Goal: Task Accomplishment & Management: Complete application form

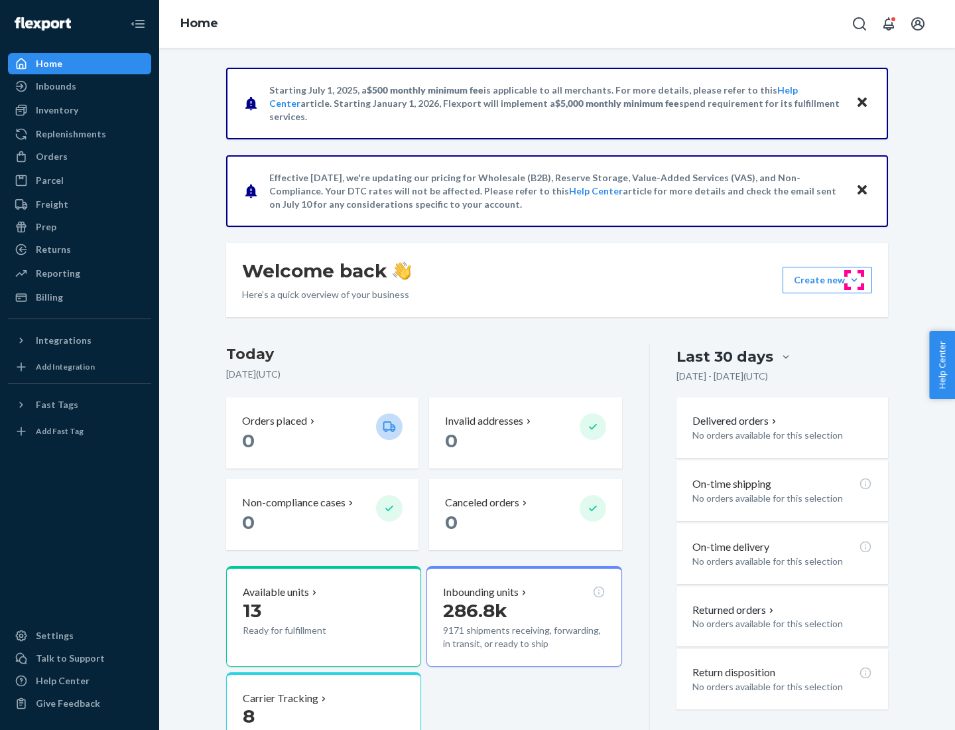
click at [854, 280] on button "Create new Create new inbound Create new order Create new product" at bounding box center [828, 280] width 90 height 27
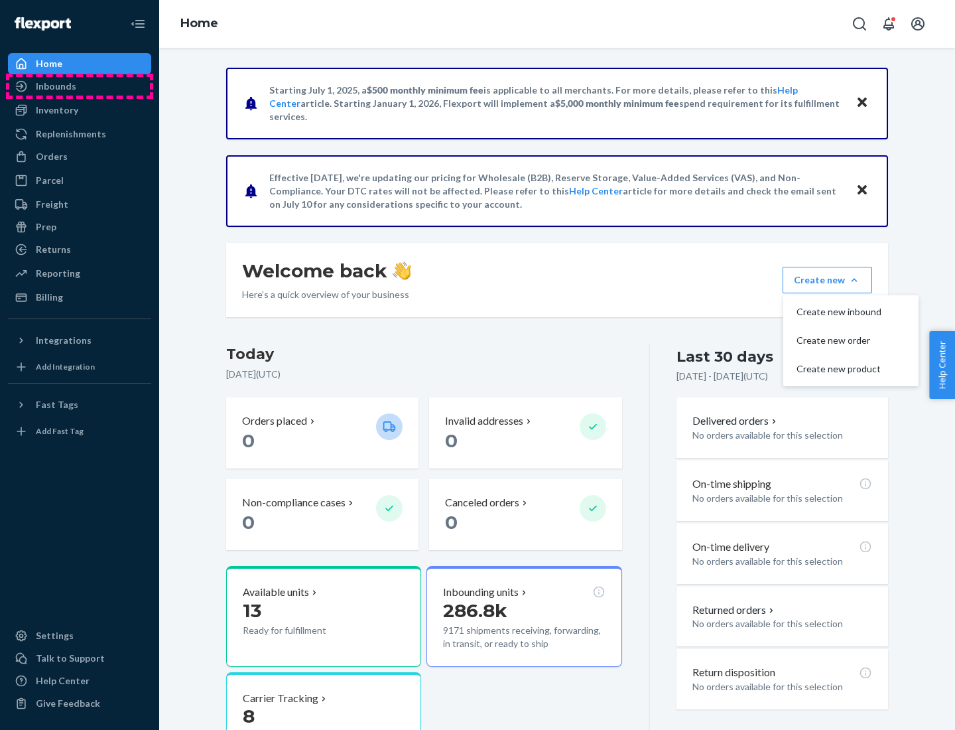
click at [80, 86] on div "Inbounds" at bounding box center [79, 86] width 141 height 19
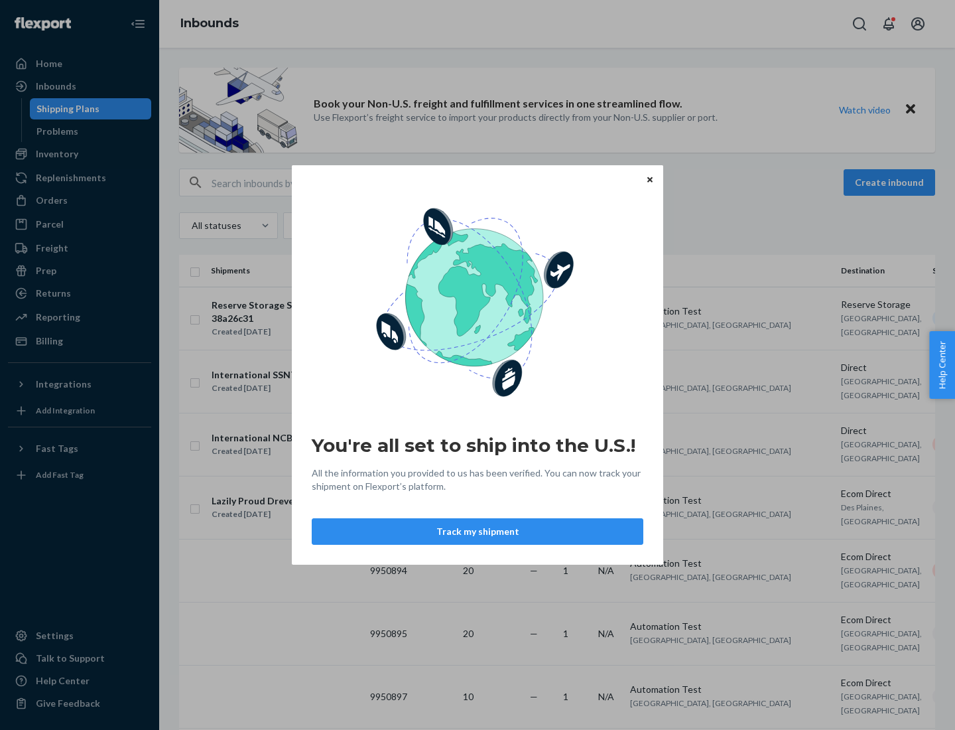
click at [478, 531] on button "Track my shipment" at bounding box center [478, 531] width 332 height 27
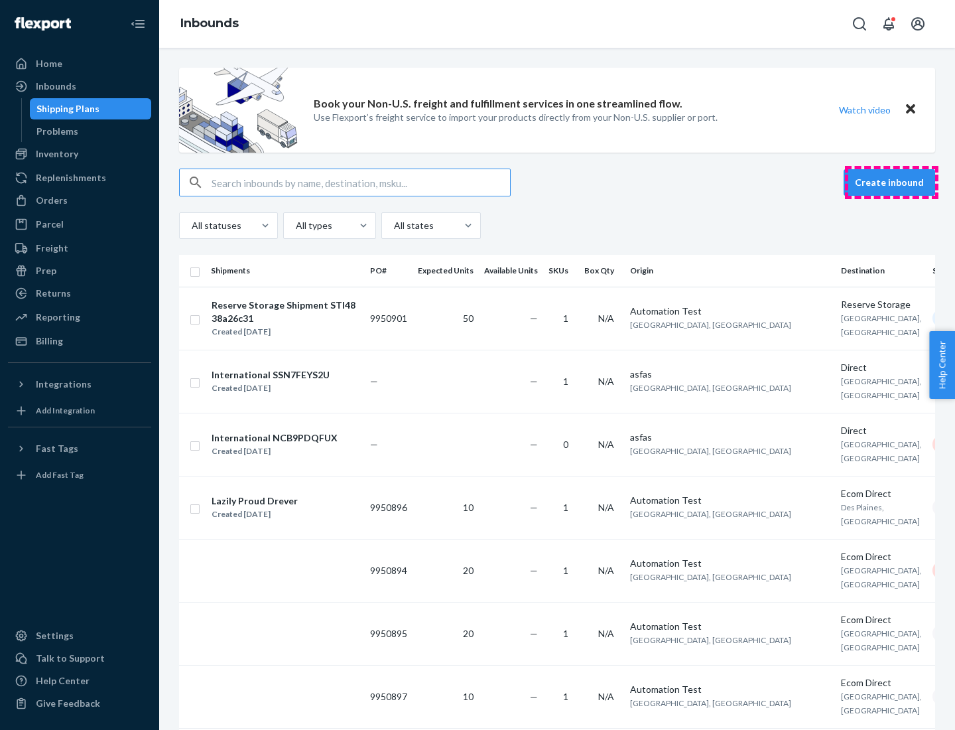
click at [891, 182] on button "Create inbound" at bounding box center [890, 182] width 92 height 27
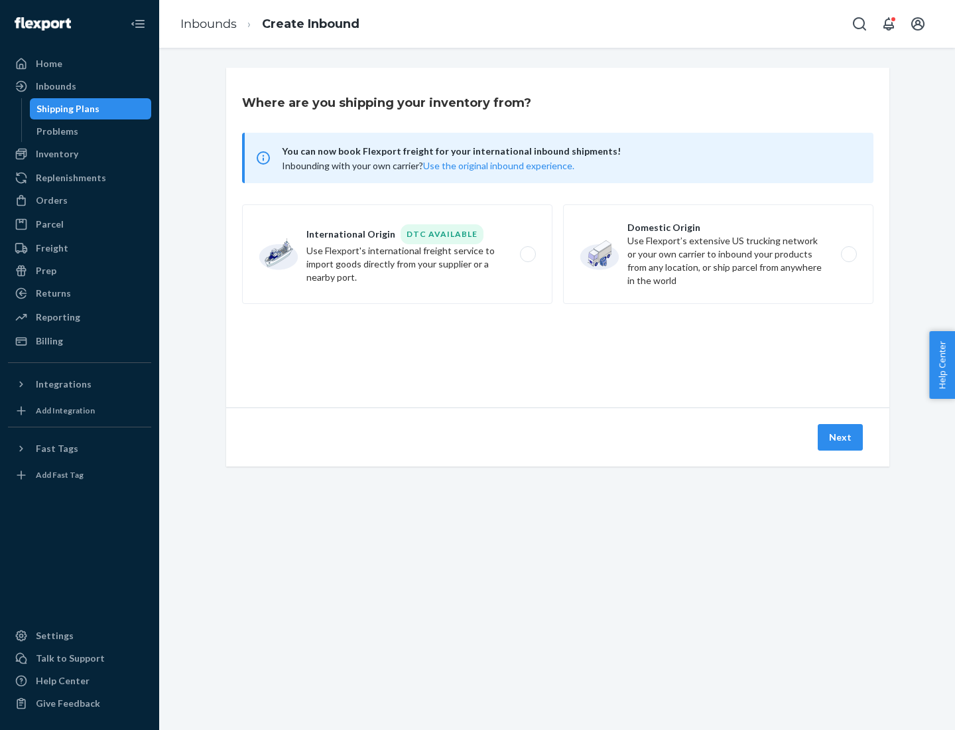
click at [397, 254] on label "International Origin DTC Available Use Flexport's international freight service…" at bounding box center [397, 253] width 310 height 99
click at [527, 254] on input "International Origin DTC Available Use Flexport's international freight service…" at bounding box center [531, 254] width 9 height 9
radio input "true"
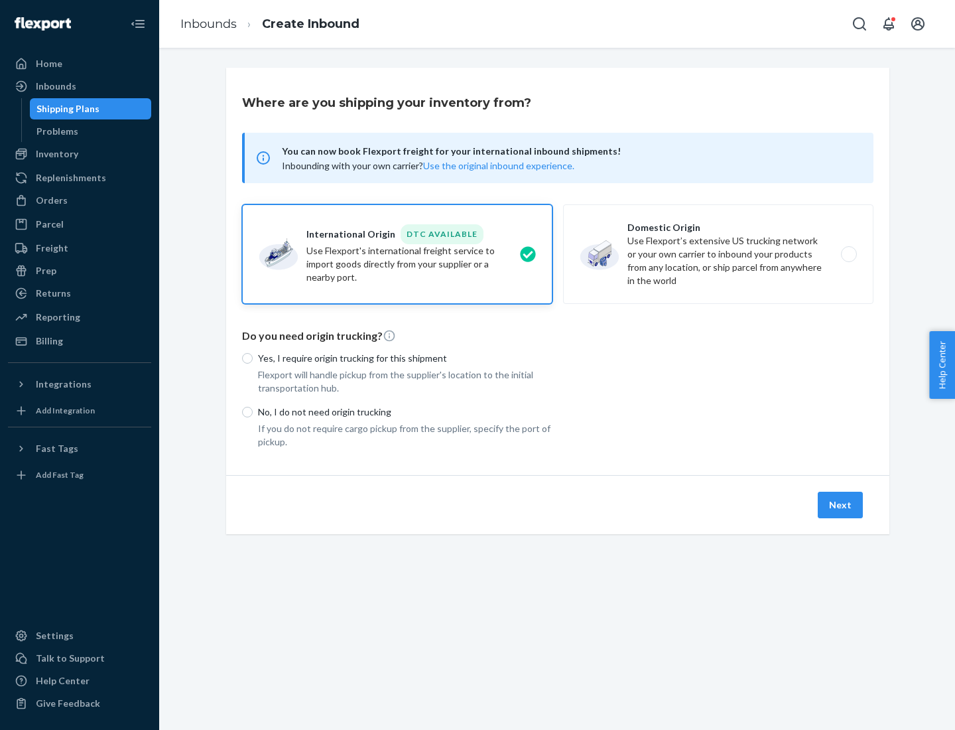
click at [405, 411] on p "No, I do not need origin trucking" at bounding box center [405, 411] width 295 height 13
click at [253, 411] on input "No, I do not need origin trucking" at bounding box center [247, 412] width 11 height 11
radio input "true"
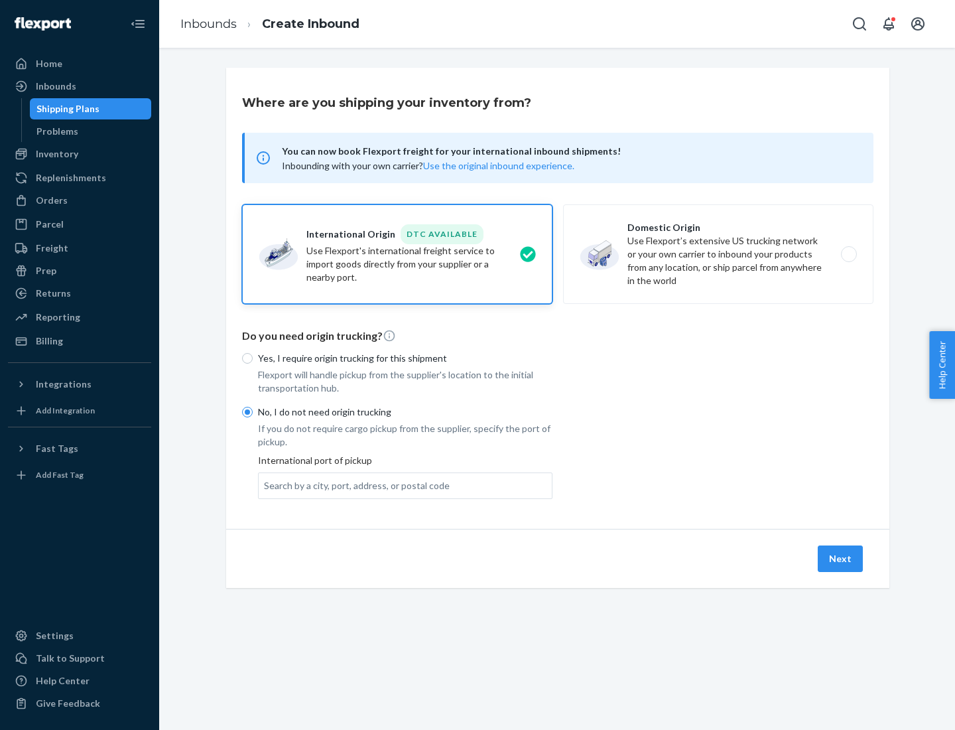
click at [354, 485] on div "Search by a city, port, address, or postal code" at bounding box center [357, 485] width 186 height 13
click at [265, 485] on input "Search by a city, port, address, or postal code" at bounding box center [264, 485] width 1 height 13
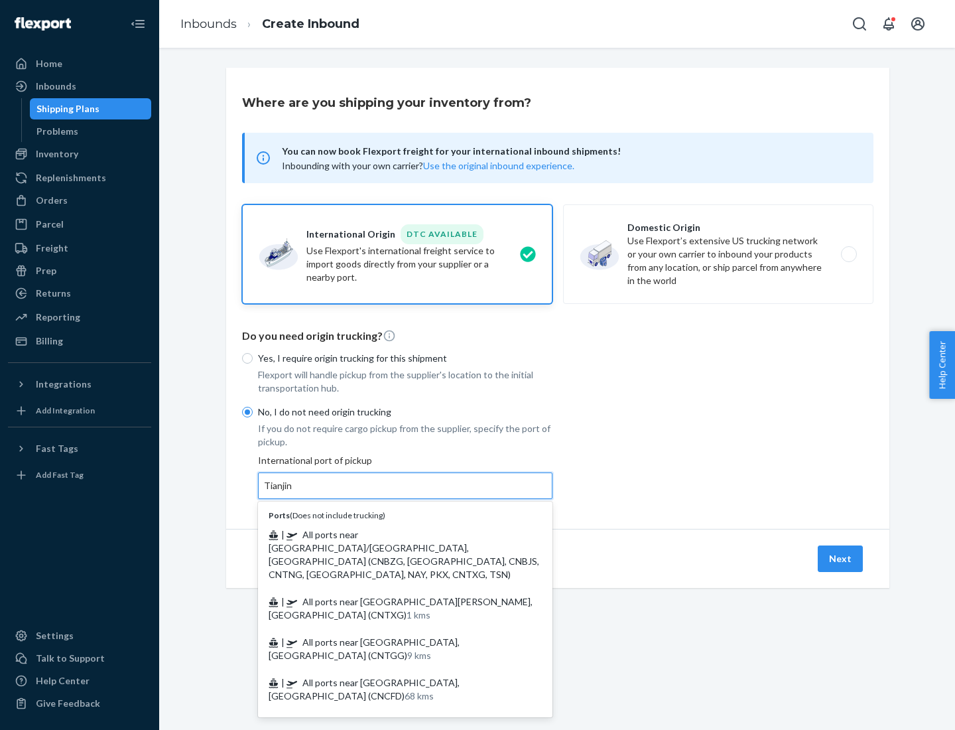
click at [392, 534] on span "| All ports near [GEOGRAPHIC_DATA]/[GEOGRAPHIC_DATA], [GEOGRAPHIC_DATA] (CNBZG,…" at bounding box center [404, 554] width 271 height 51
click at [293, 492] on input "Tianjin" at bounding box center [278, 485] width 29 height 13
type input "All ports near [GEOGRAPHIC_DATA]/[GEOGRAPHIC_DATA], [GEOGRAPHIC_DATA] (CNBZG, […"
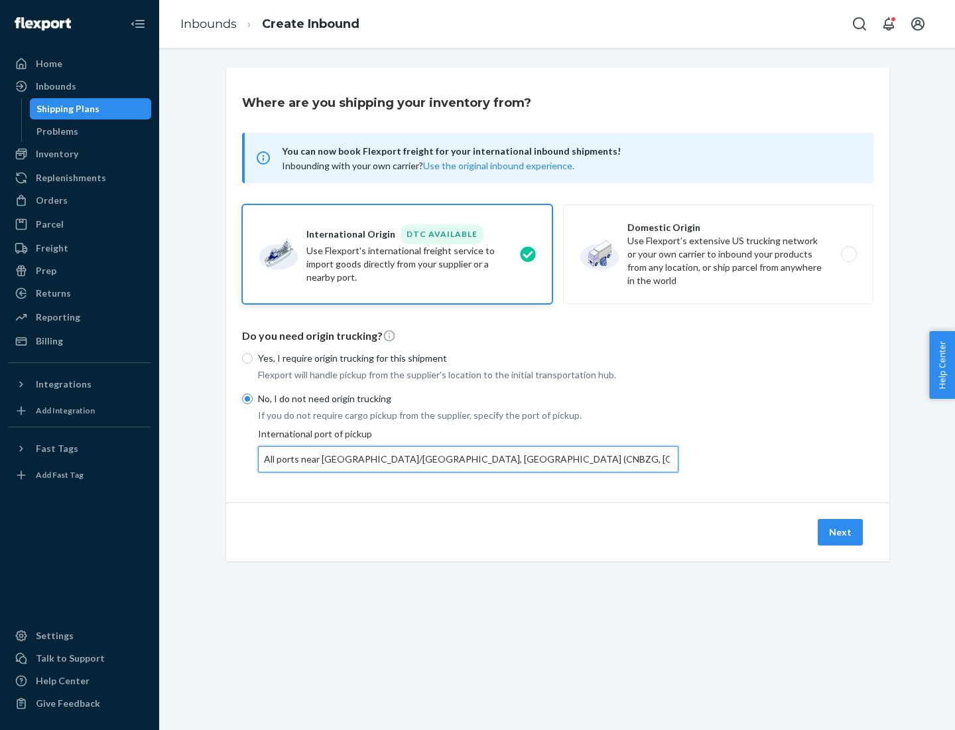
click at [841, 531] on button "Next" at bounding box center [840, 532] width 45 height 27
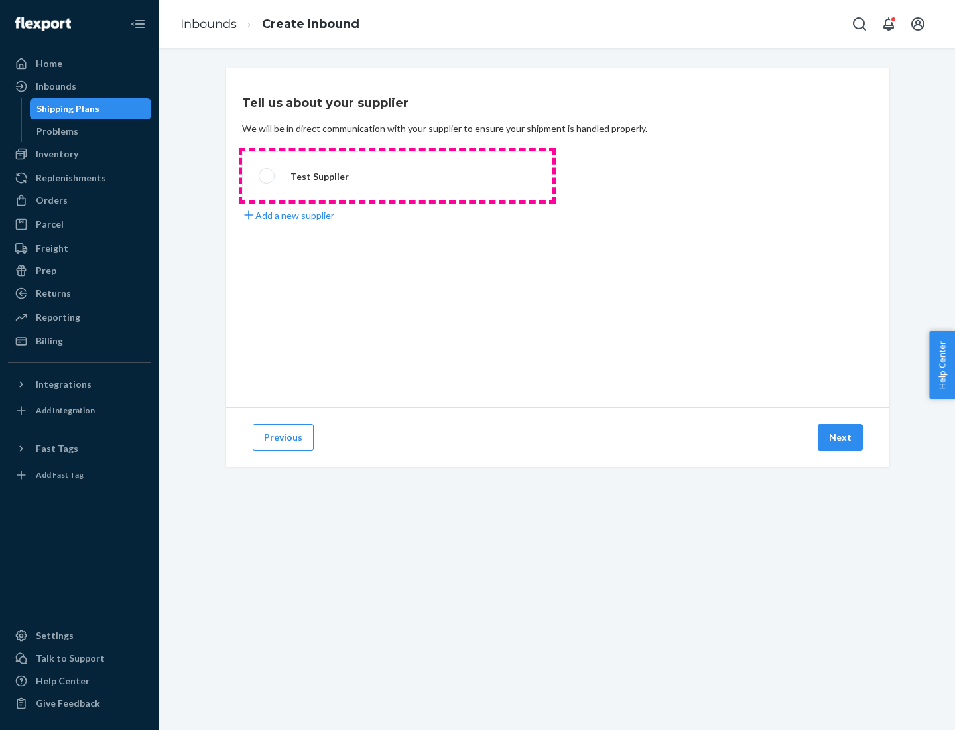
click at [397, 176] on label "Test Supplier" at bounding box center [397, 175] width 310 height 49
click at [267, 176] on input "Test Supplier" at bounding box center [263, 176] width 9 height 9
radio input "true"
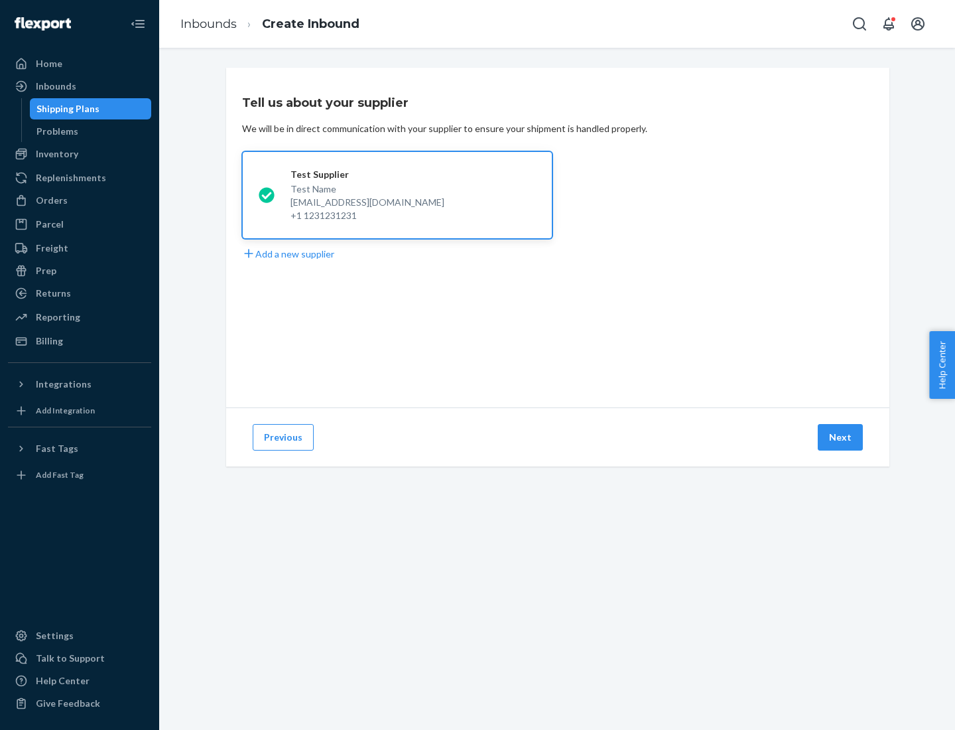
click at [841, 437] on button "Next" at bounding box center [840, 437] width 45 height 27
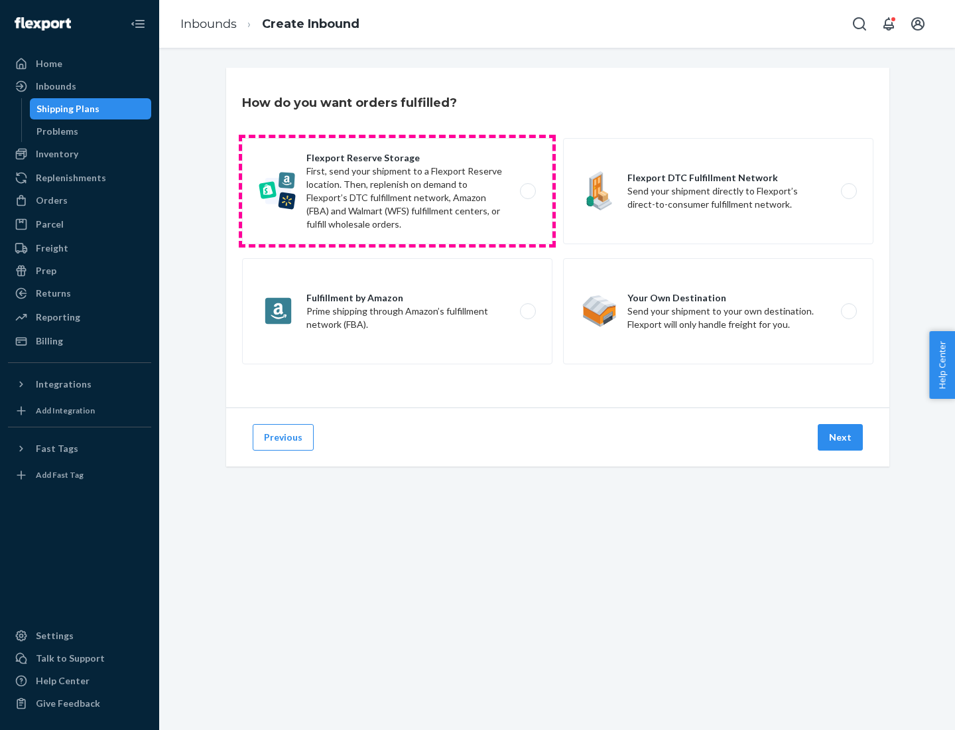
click at [397, 191] on label "Flexport Reserve Storage First, send your shipment to a Flexport Reserve locati…" at bounding box center [397, 191] width 310 height 106
click at [527, 191] on input "Flexport Reserve Storage First, send your shipment to a Flexport Reserve locati…" at bounding box center [531, 191] width 9 height 9
radio input "true"
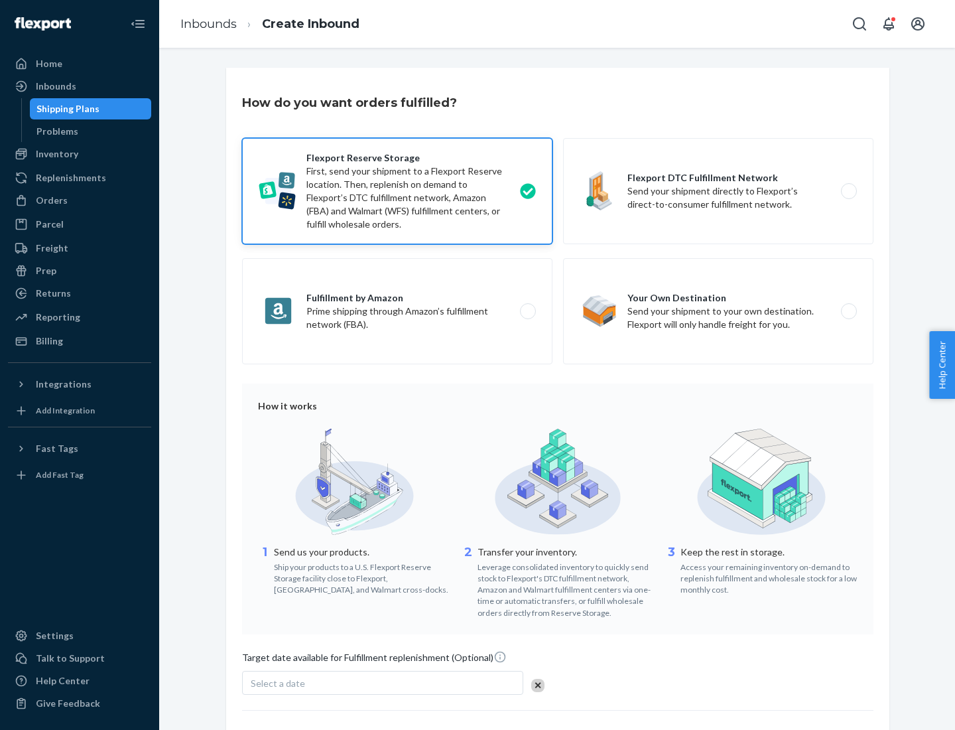
scroll to position [109, 0]
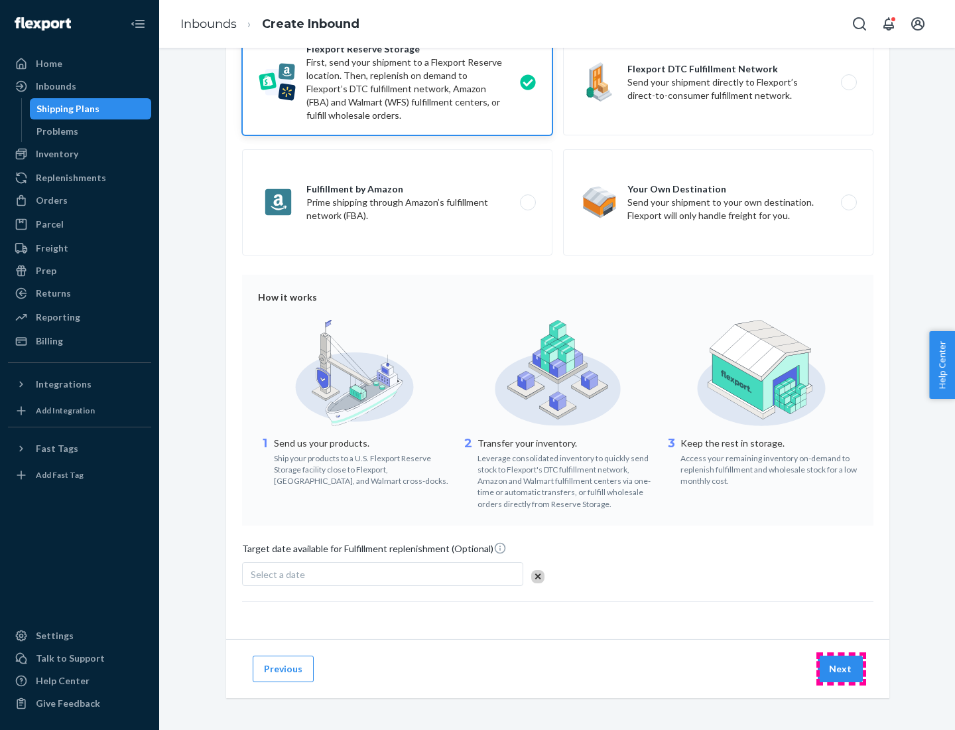
click at [841, 668] on button "Next" at bounding box center [840, 668] width 45 height 27
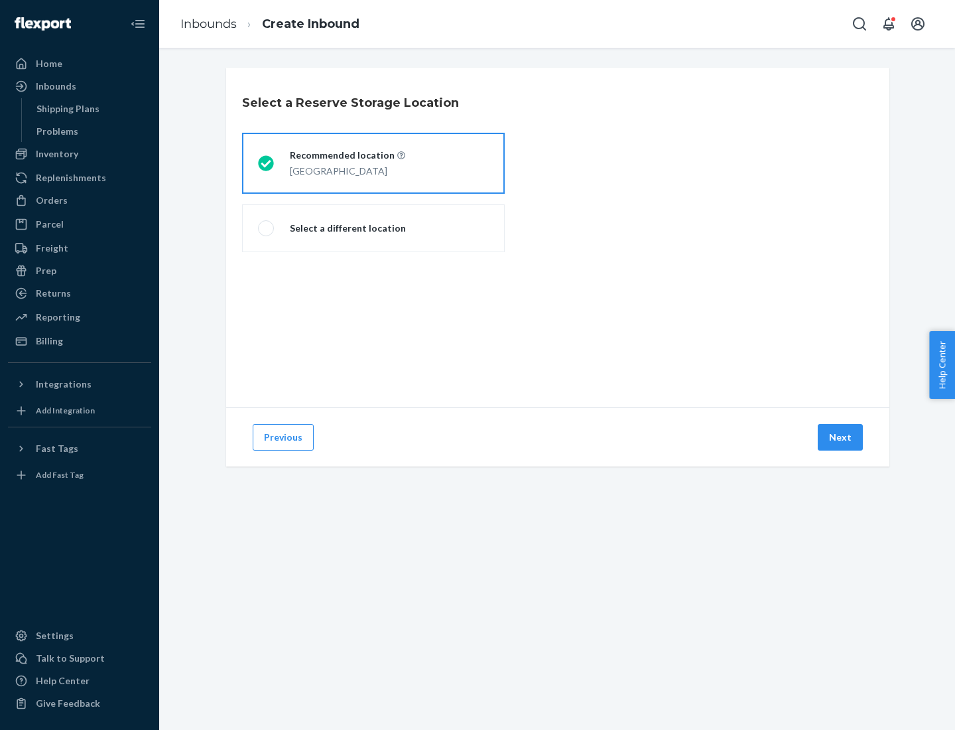
click at [373, 163] on div "[GEOGRAPHIC_DATA]" at bounding box center [347, 170] width 115 height 16
click at [267, 163] on input "Recommended location [GEOGRAPHIC_DATA]" at bounding box center [262, 163] width 9 height 9
click at [841, 437] on button "Next" at bounding box center [840, 437] width 45 height 27
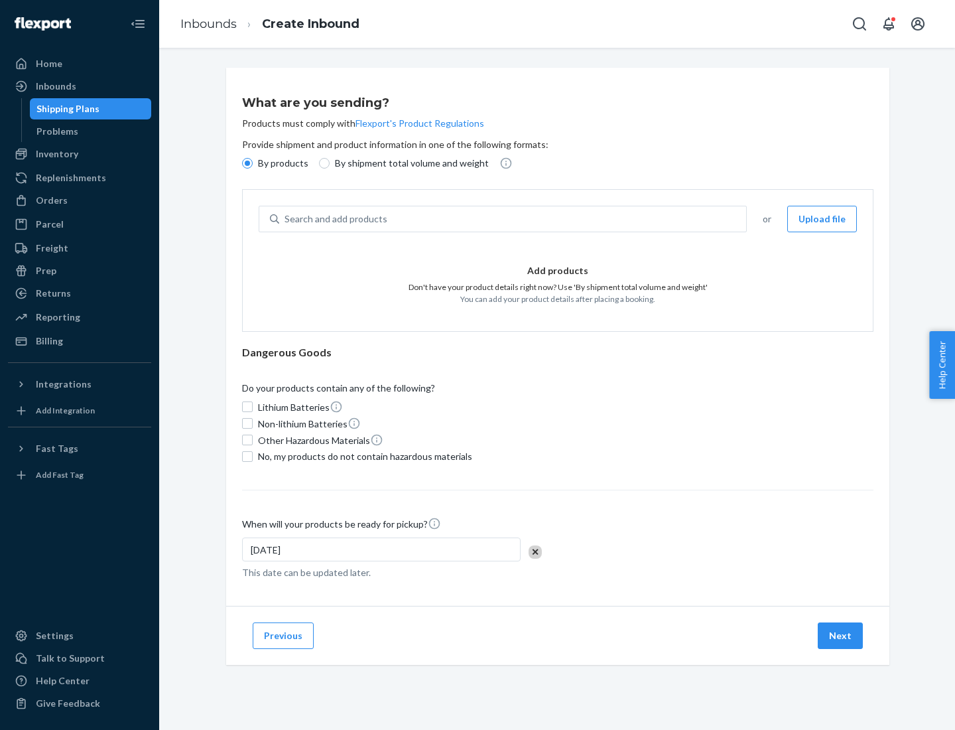
click at [513, 219] on div "Search and add products" at bounding box center [512, 219] width 467 height 24
click at [286, 219] on input "Search and add products" at bounding box center [285, 218] width 1 height 13
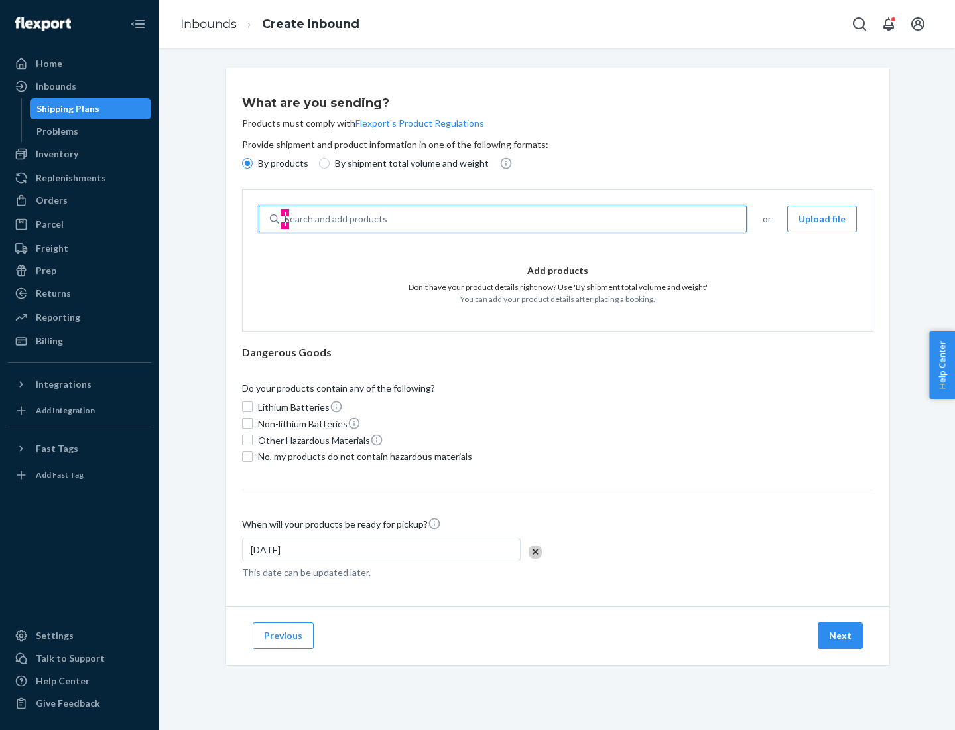
type input "basic"
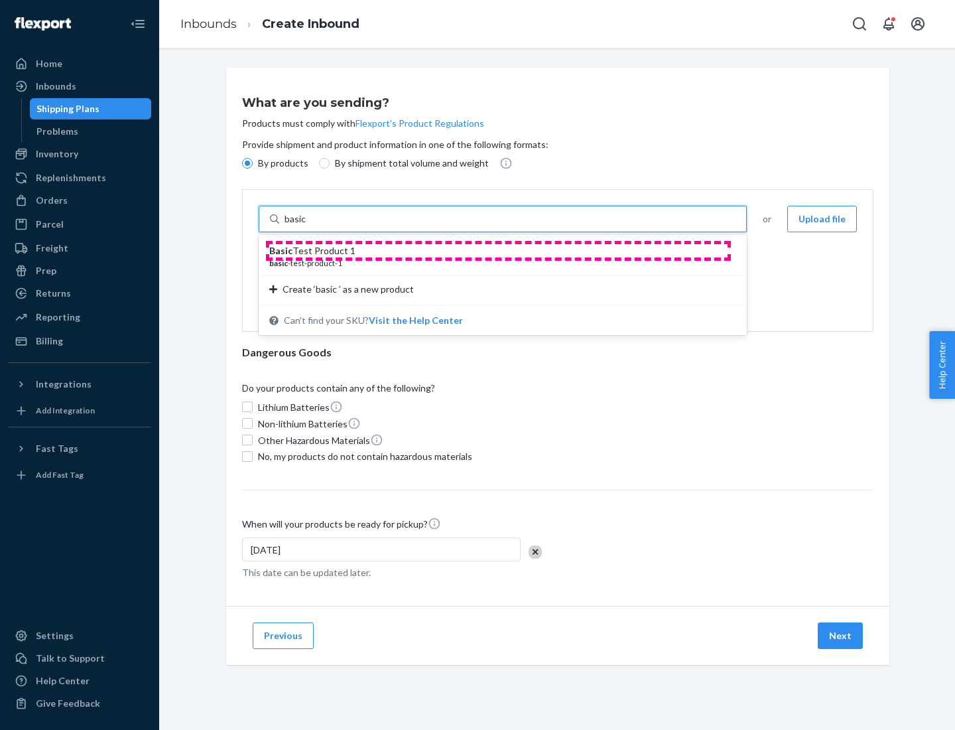
click at [498, 251] on div "Basic Test Product 1" at bounding box center [497, 250] width 456 height 13
click at [308, 226] on input "basic" at bounding box center [297, 218] width 24 height 13
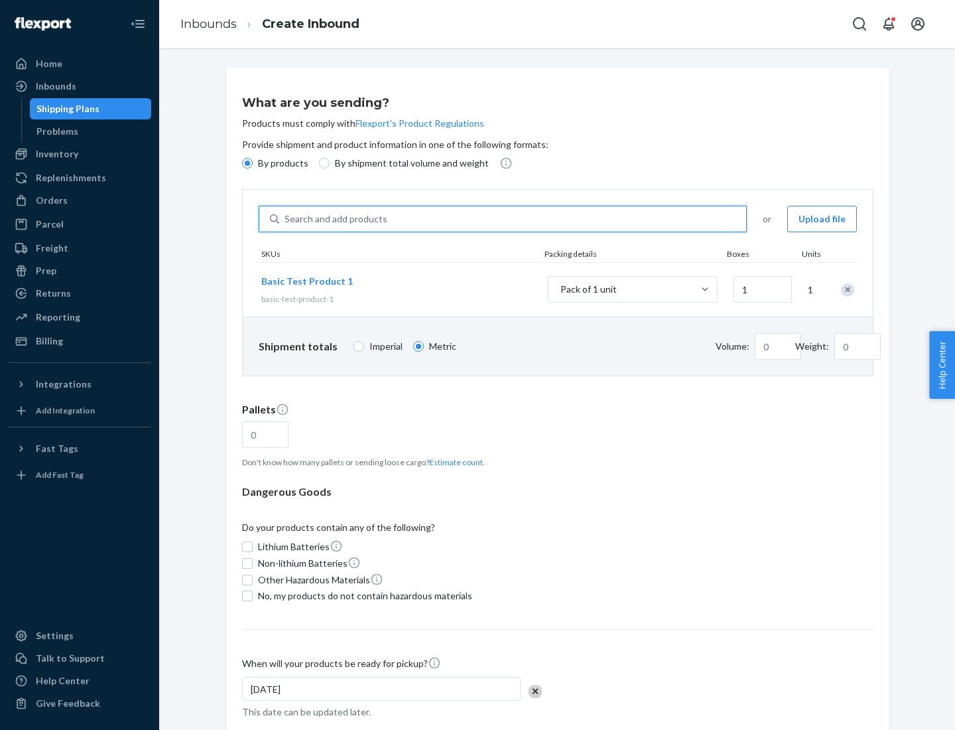
type input "1.09"
type input "3.27"
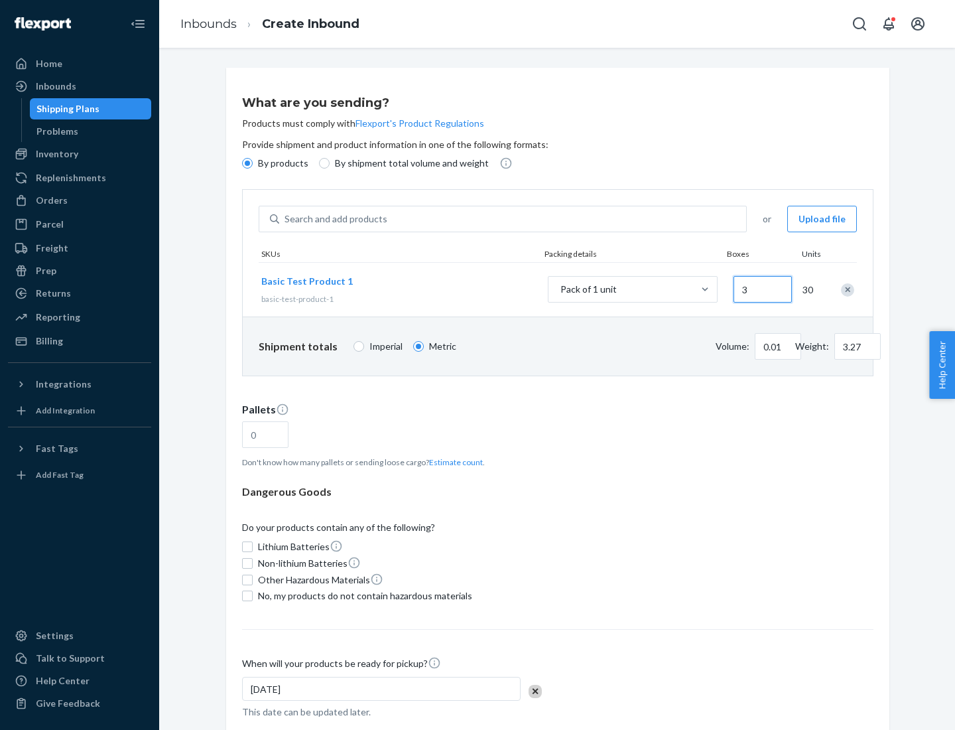
type input "30"
type input "0.01"
type input "32.66"
type input "300"
type input "0.07"
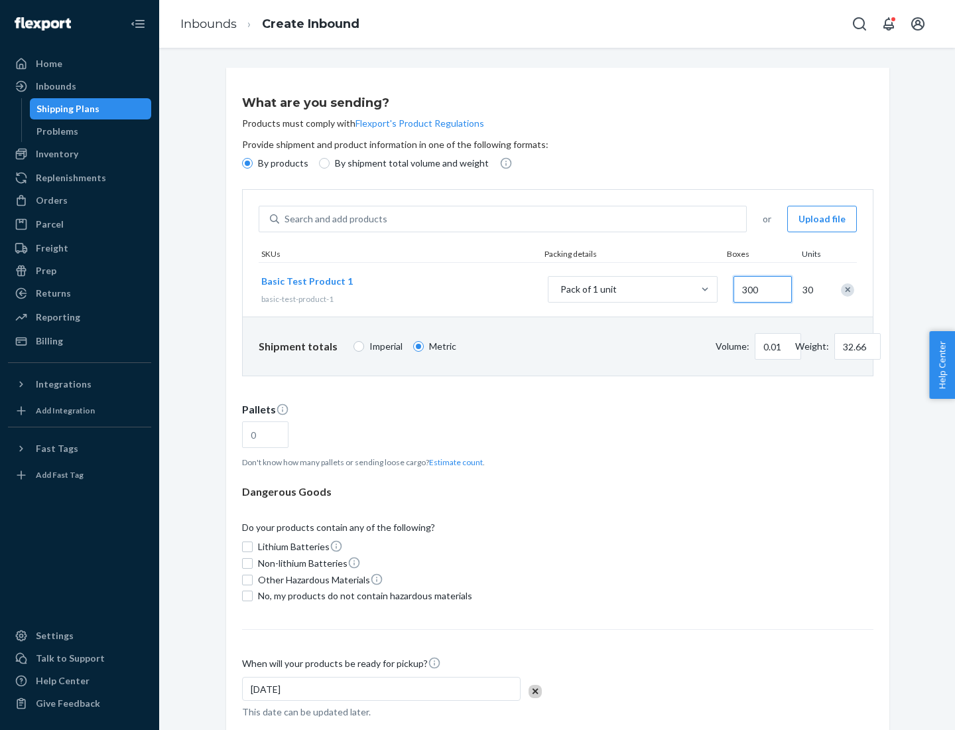
type input "326.59"
type input "0.68"
type input "3265.86"
type input "3000"
type input "1.09"
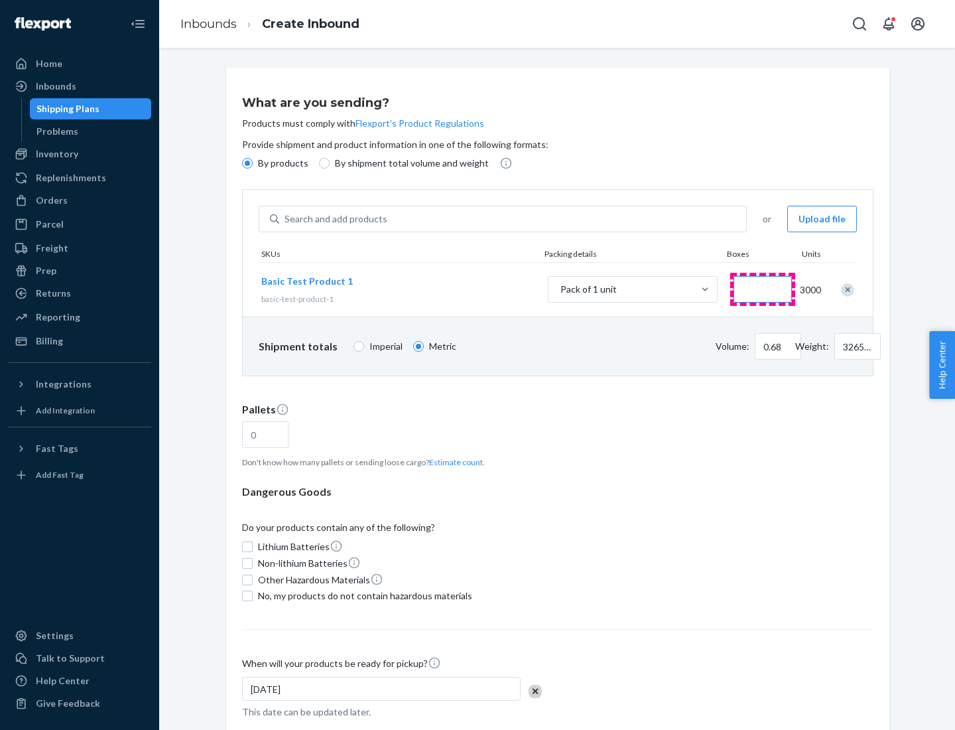
type input "1"
type input "10.89"
type input "10"
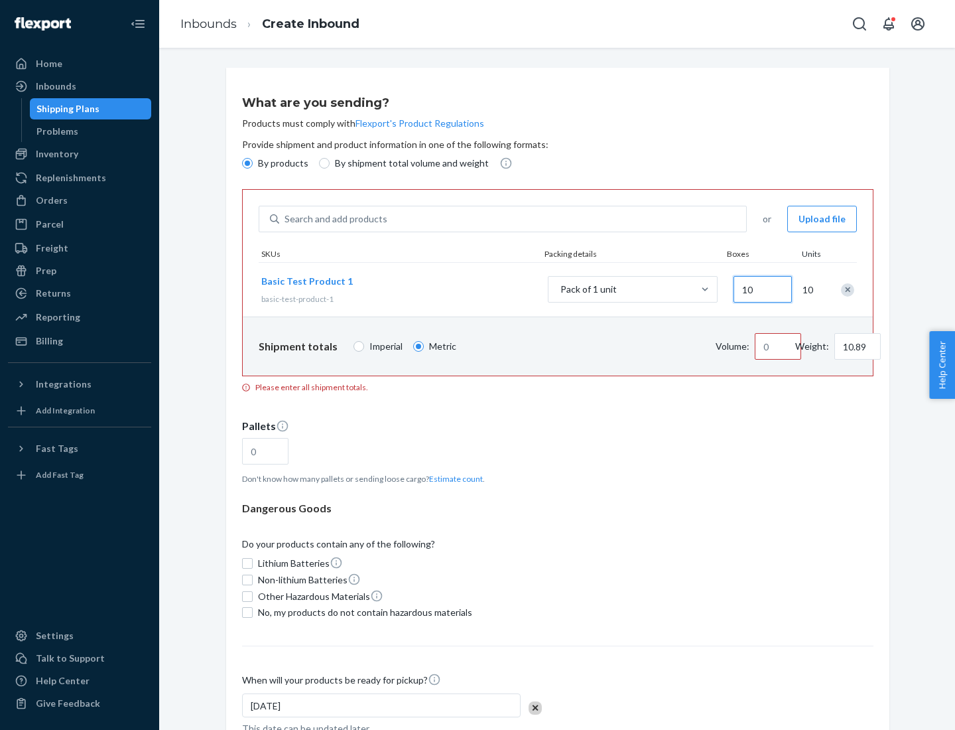
type input "0.02"
type input "108.86"
type input "100"
type input "0.23"
type input "1088.62"
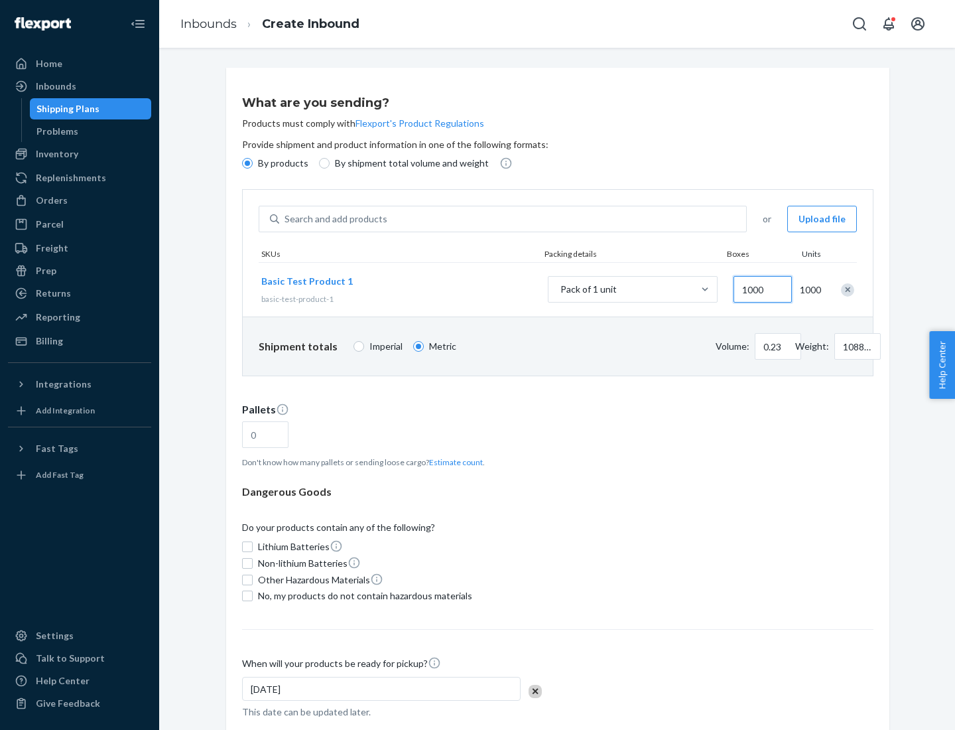
scroll to position [46, 0]
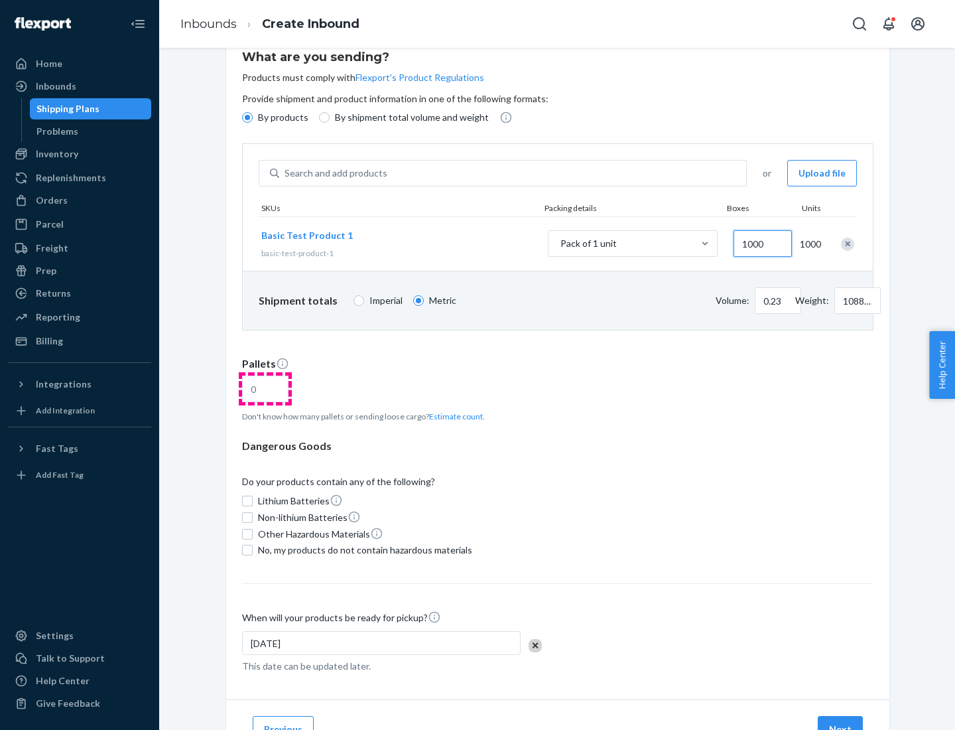
type input "1000"
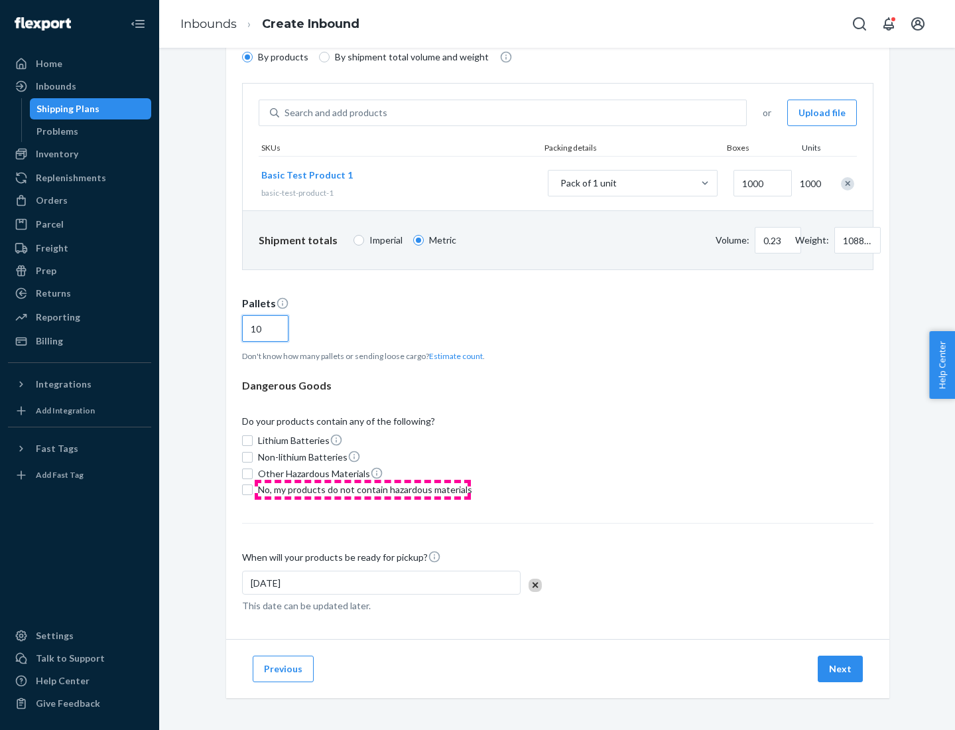
type input "10"
click at [363, 490] on span "No, my products do not contain hazardous materials" at bounding box center [365, 489] width 214 height 13
click at [253, 490] on input "No, my products do not contain hazardous materials" at bounding box center [247, 489] width 11 height 11
checkbox input "true"
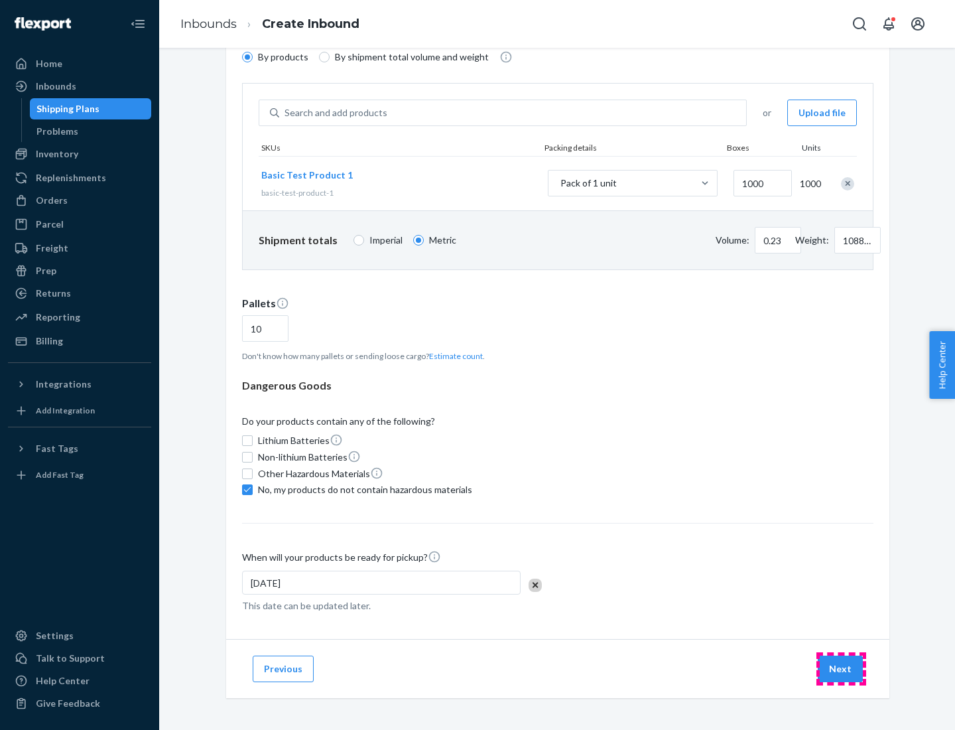
click at [841, 669] on button "Next" at bounding box center [840, 668] width 45 height 27
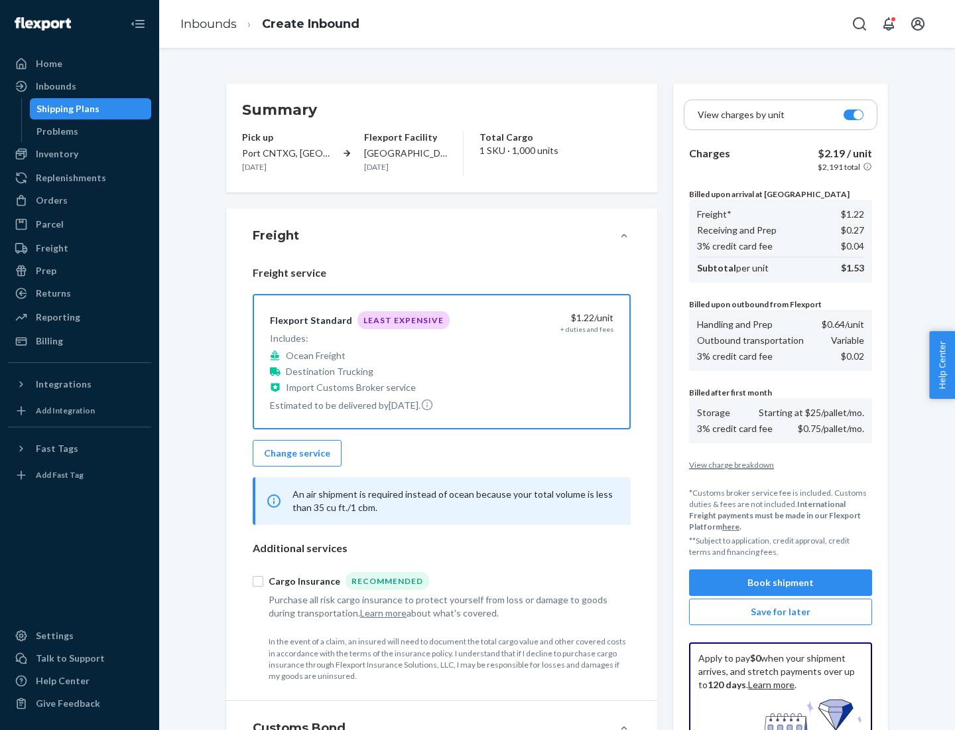
scroll to position [194, 0]
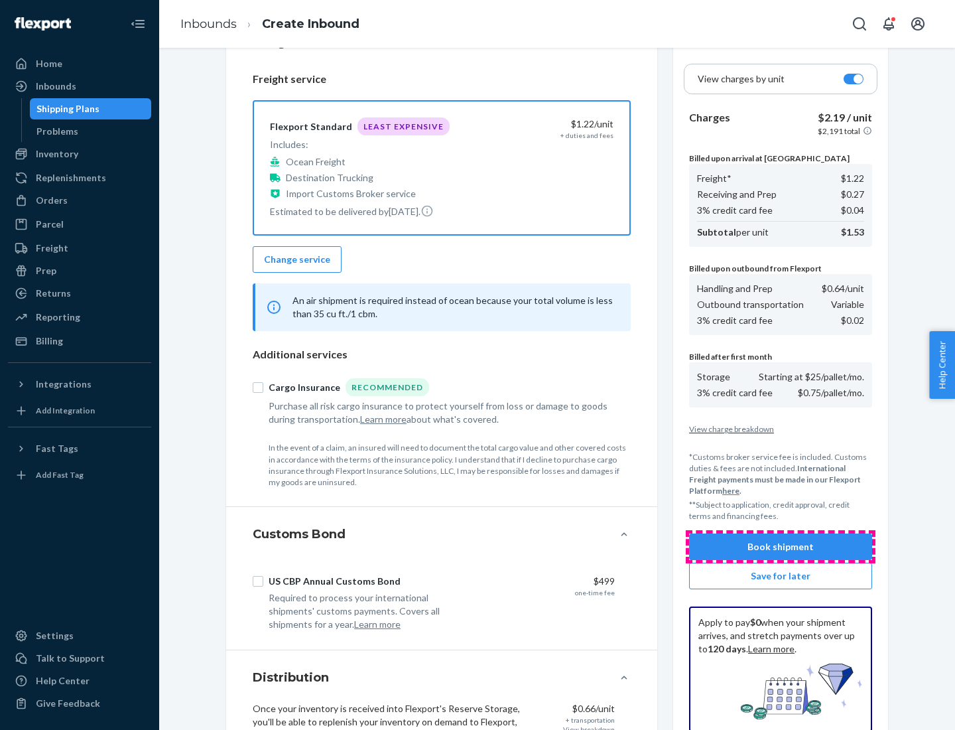
click at [781, 547] on button "Book shipment" at bounding box center [780, 546] width 183 height 27
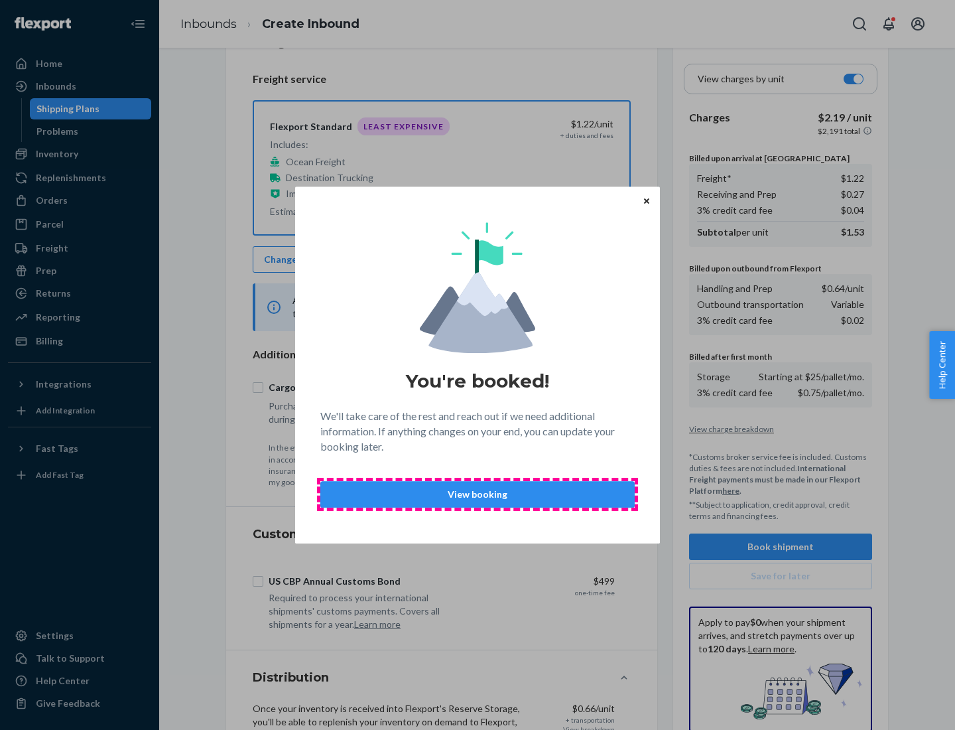
click at [478, 493] on p "View booking" at bounding box center [478, 494] width 292 height 13
